Goal: Task Accomplishment & Management: Use online tool/utility

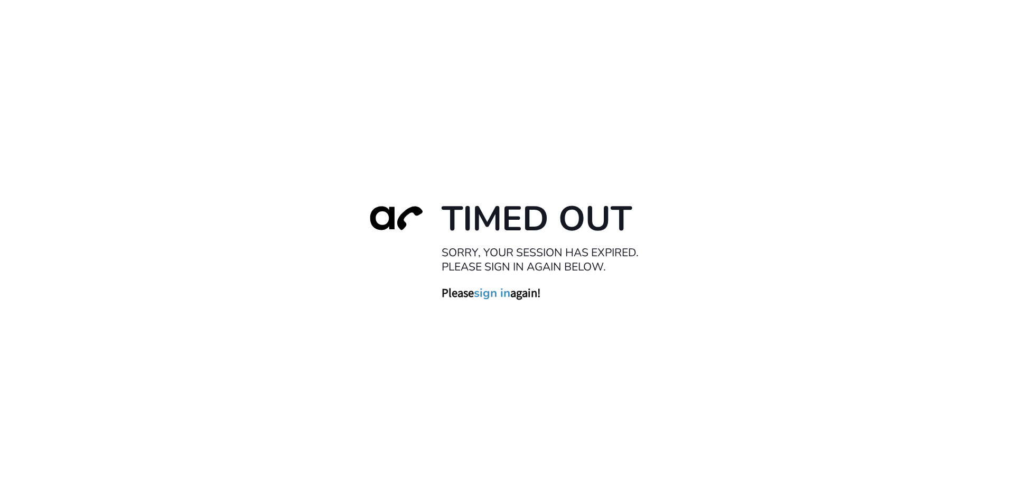
click at [490, 287] on link "sign in" at bounding box center [492, 293] width 36 height 15
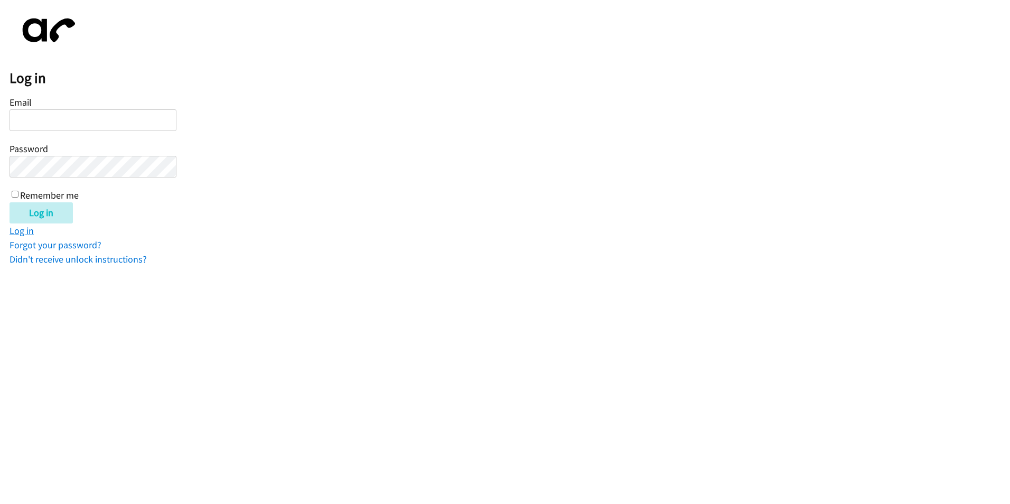
click at [27, 236] on link "Log in" at bounding box center [22, 231] width 24 height 12
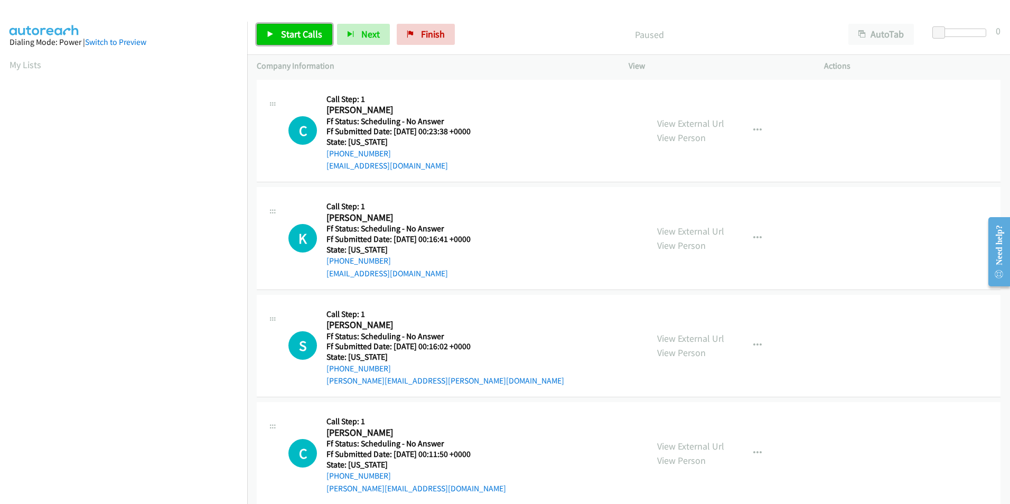
drag, startPoint x: 291, startPoint y: 40, endPoint x: 284, endPoint y: 42, distance: 7.2
click at [291, 41] on link "Start Calls" at bounding box center [295, 34] width 76 height 21
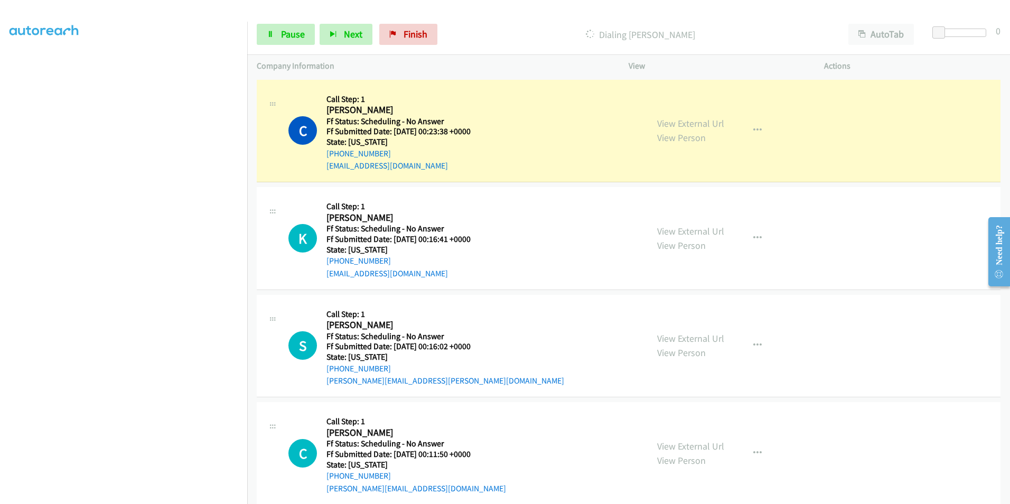
scroll to position [88, 0]
click at [669, 129] on link "View External Url" at bounding box center [690, 123] width 67 height 12
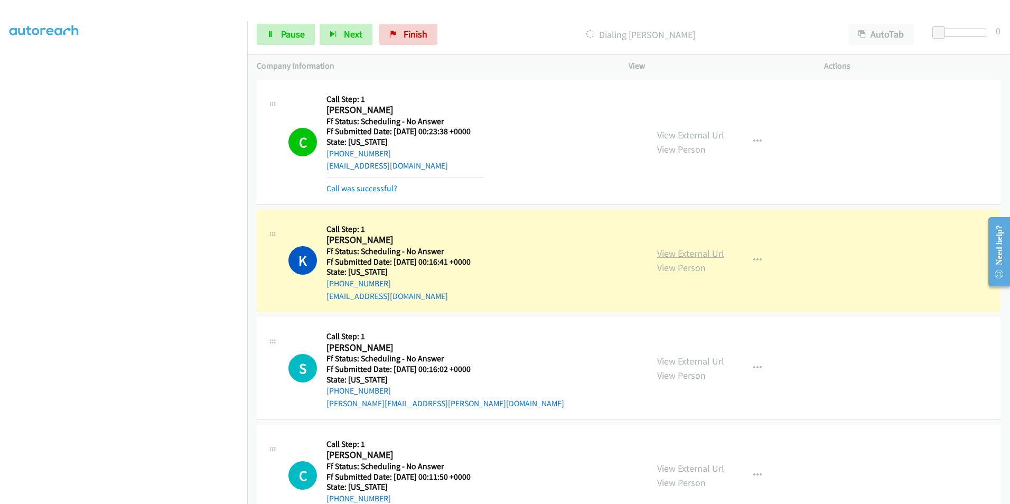
click at [686, 252] on link "View External Url" at bounding box center [690, 253] width 67 height 12
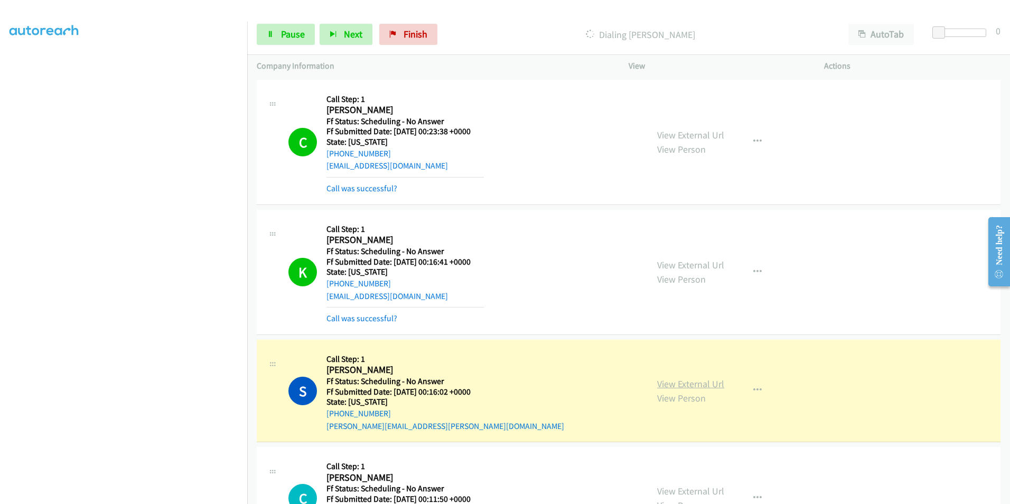
click at [678, 382] on link "View External Url" at bounding box center [690, 384] width 67 height 12
click at [685, 268] on link "View External Url" at bounding box center [690, 265] width 67 height 12
click at [663, 385] on link "View External Url" at bounding box center [690, 384] width 67 height 12
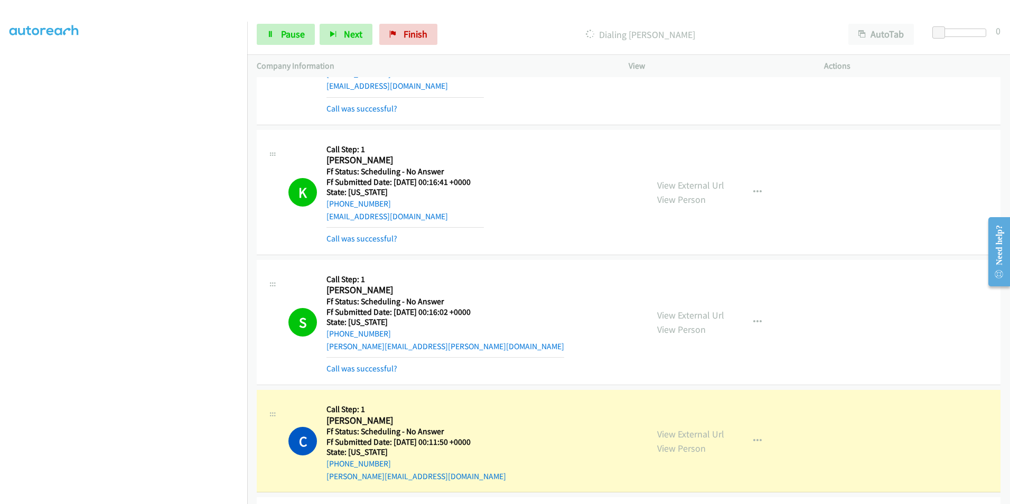
scroll to position [106, 0]
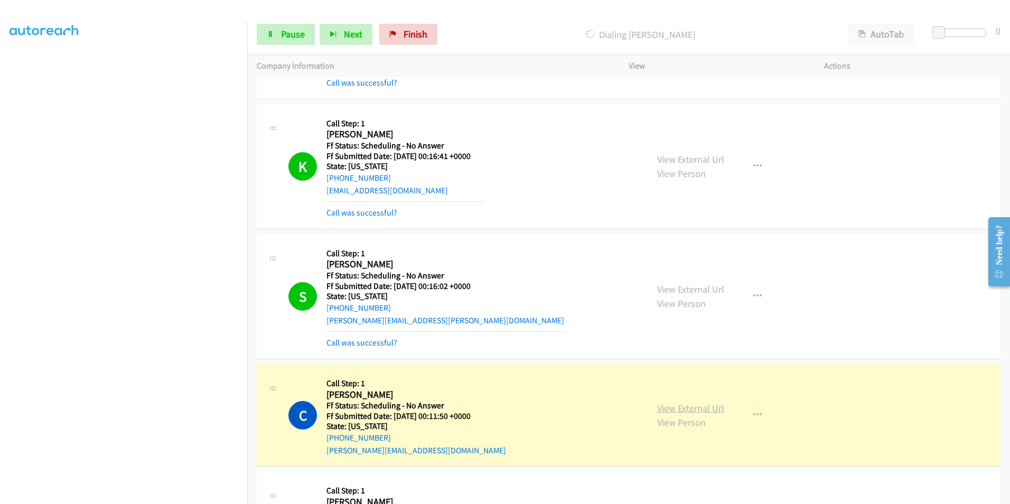
click at [680, 407] on link "View External Url" at bounding box center [690, 408] width 67 height 12
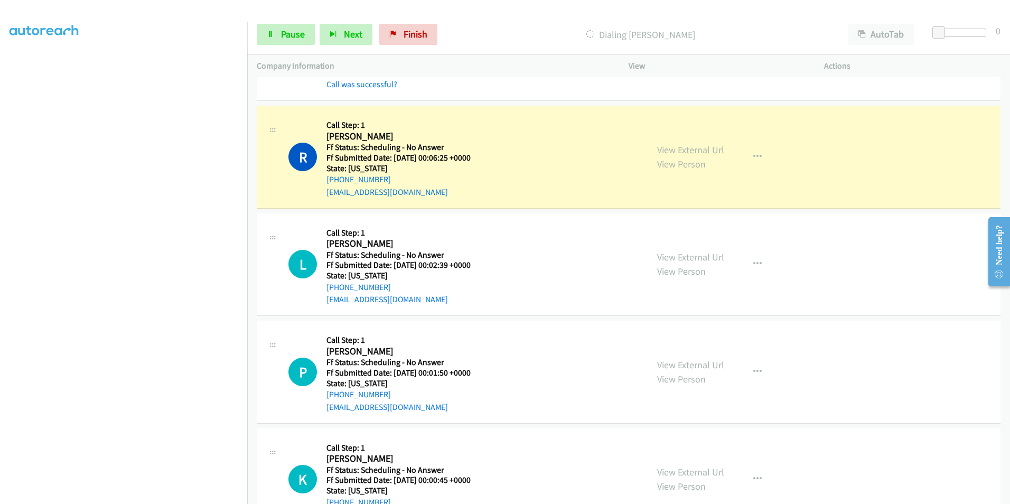
scroll to position [476, 0]
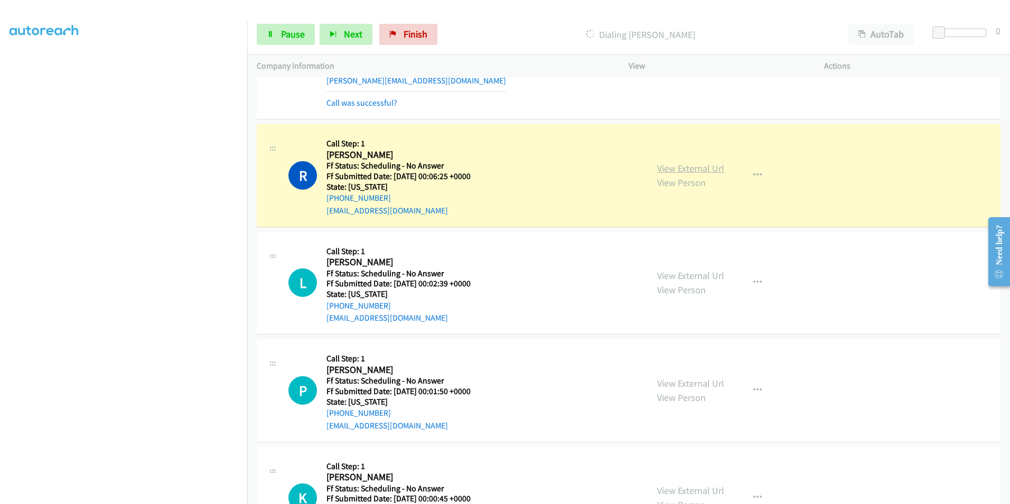
click at [677, 168] on link "View External Url" at bounding box center [690, 168] width 67 height 12
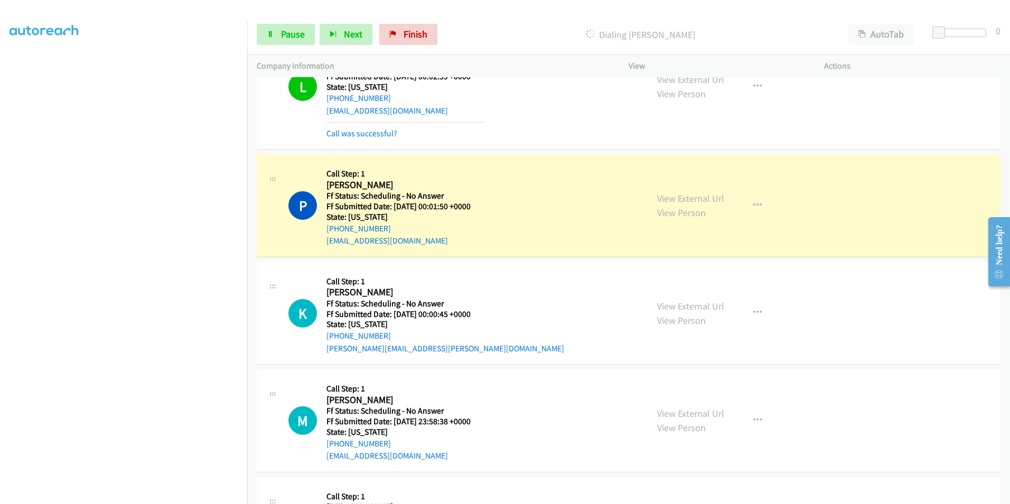
scroll to position [687, 0]
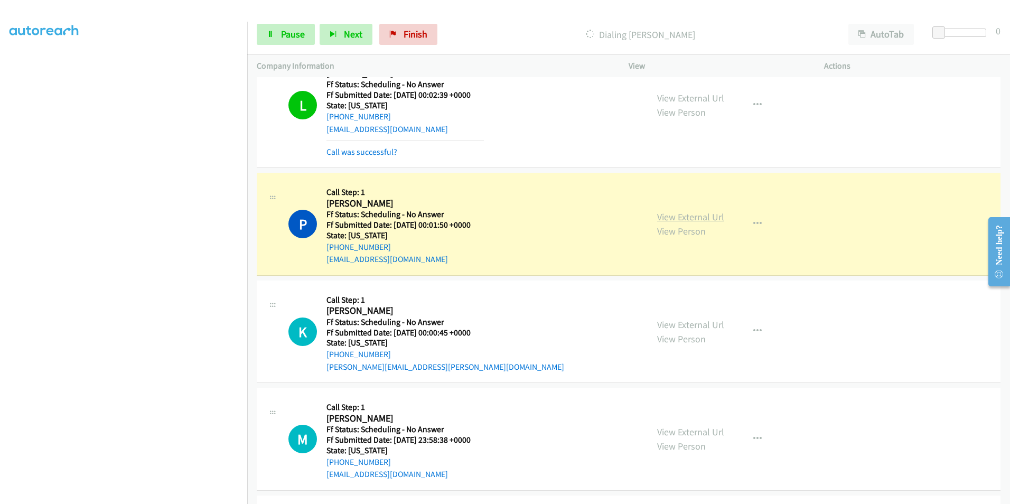
click at [685, 216] on link "View External Url" at bounding box center [690, 217] width 67 height 12
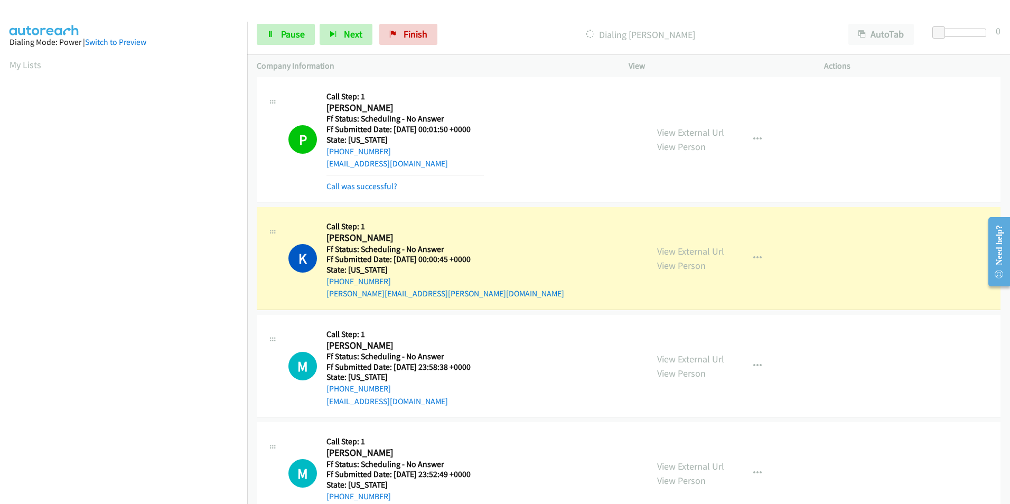
scroll to position [670, 0]
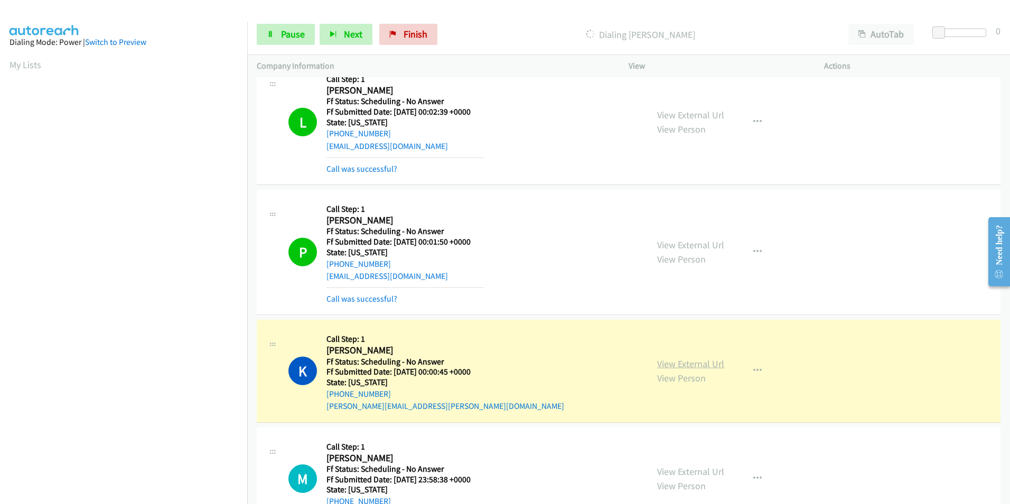
click at [697, 364] on link "View External Url" at bounding box center [690, 364] width 67 height 12
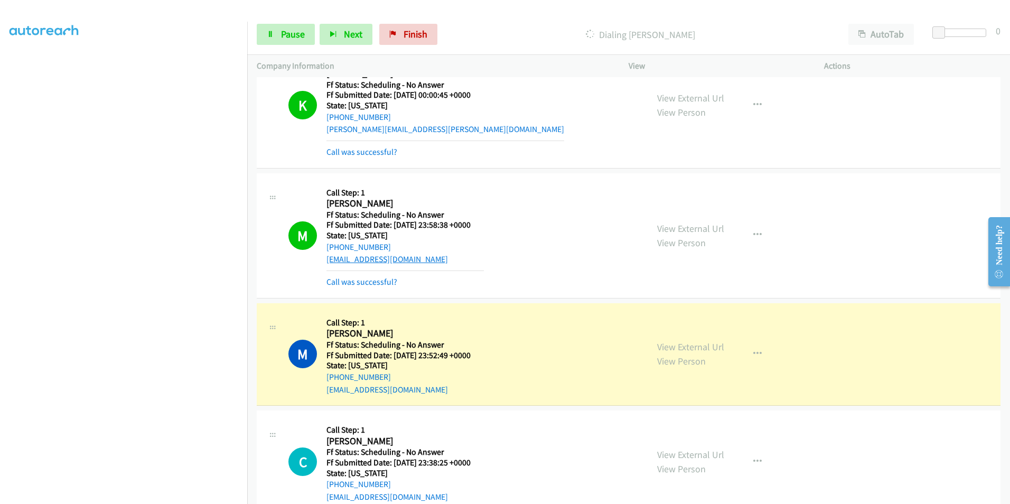
scroll to position [881, 0]
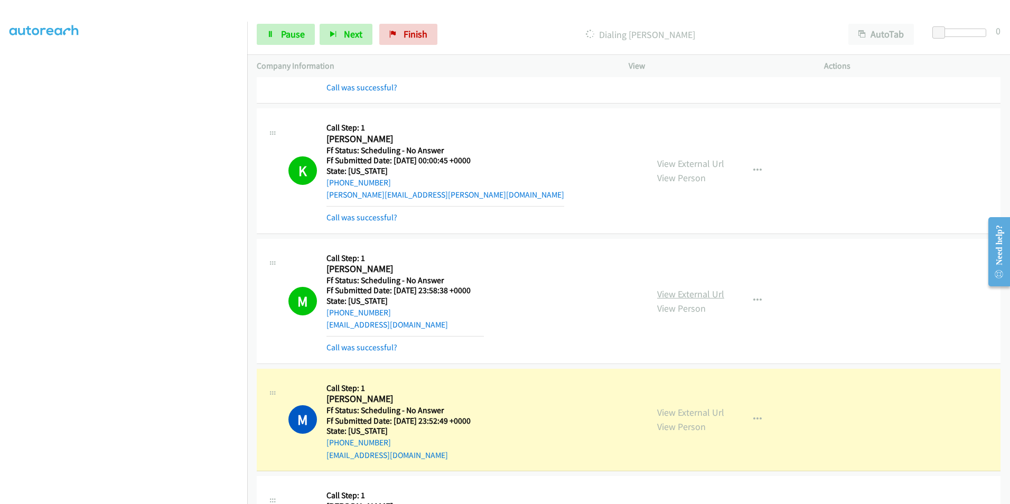
click at [708, 294] on link "View External Url" at bounding box center [690, 294] width 67 height 12
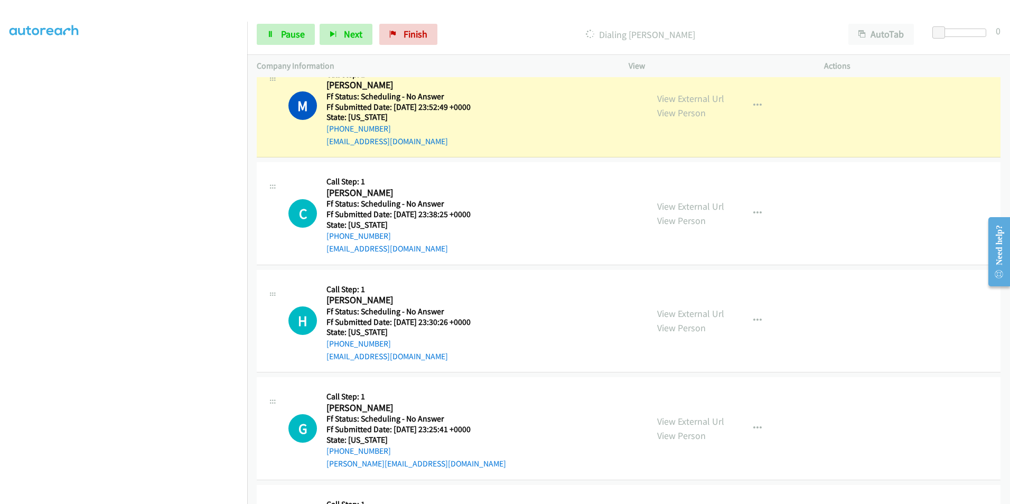
scroll to position [1198, 0]
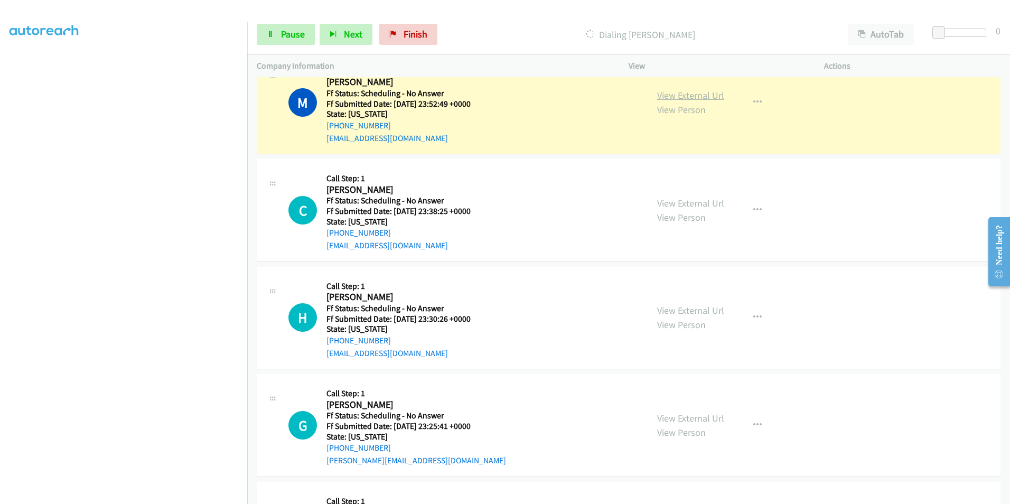
click at [687, 94] on link "View External Url" at bounding box center [690, 95] width 67 height 12
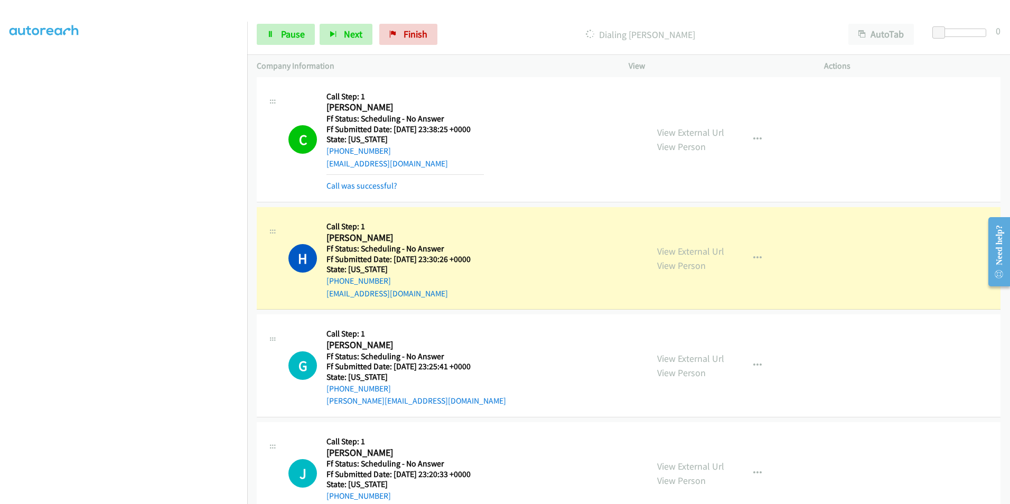
scroll to position [1304, 0]
click at [672, 252] on link "View External Url" at bounding box center [690, 250] width 67 height 12
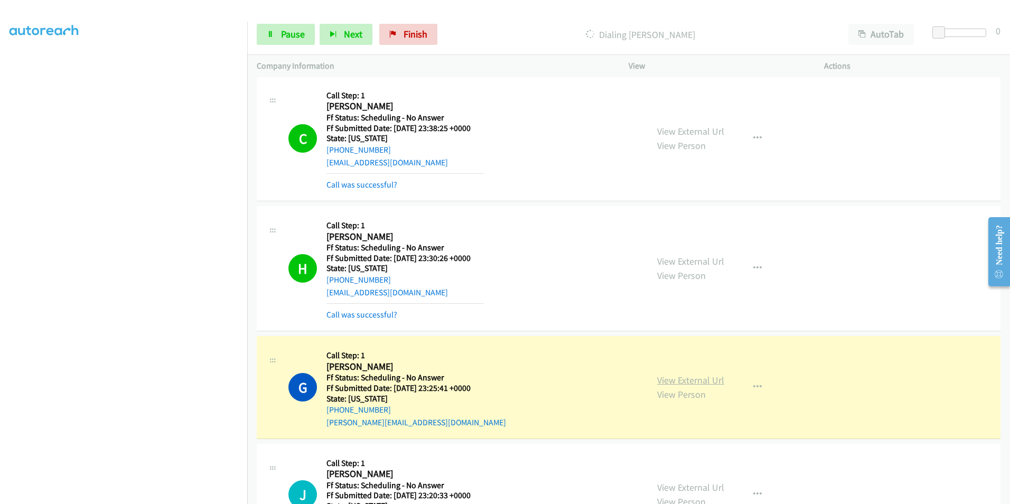
click at [677, 382] on link "View External Url" at bounding box center [690, 380] width 67 height 12
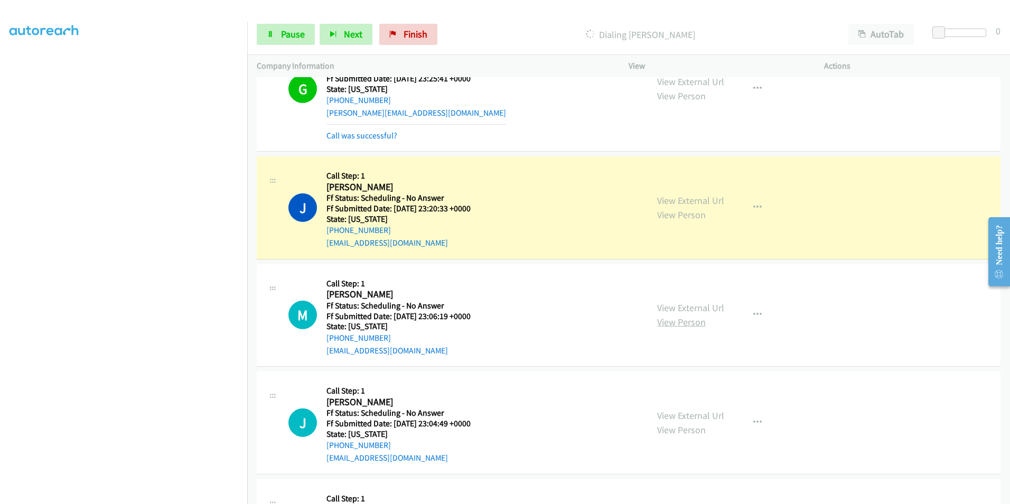
scroll to position [1674, 0]
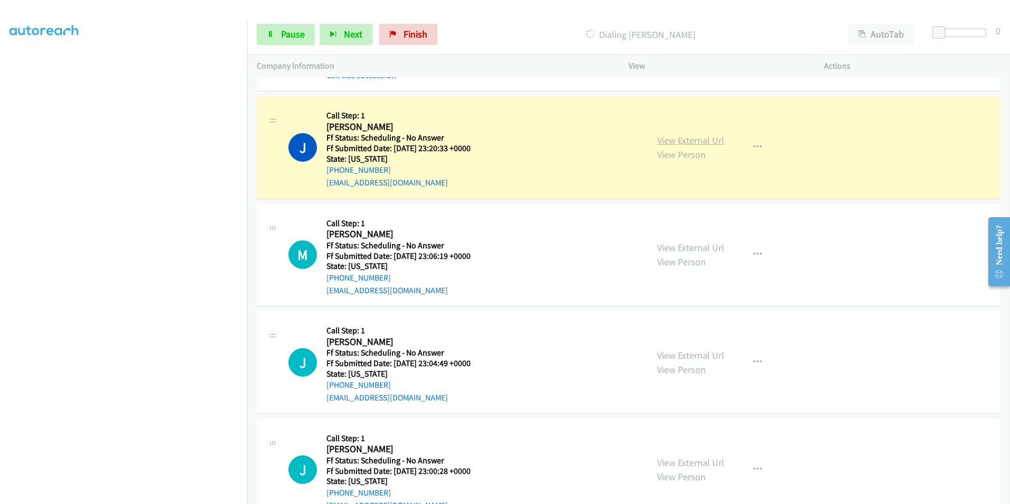
click at [682, 138] on link "View External Url" at bounding box center [690, 140] width 67 height 12
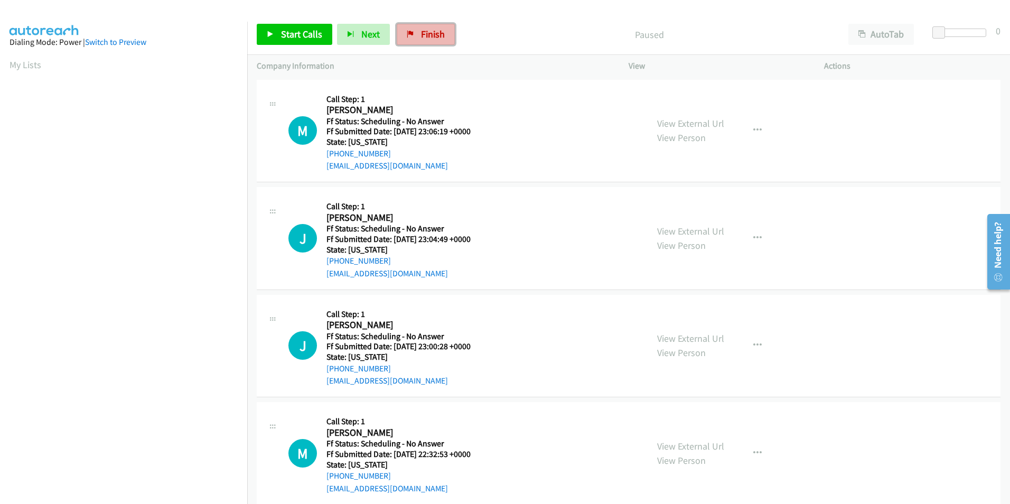
click at [413, 33] on link "Finish" at bounding box center [426, 34] width 58 height 21
